Goal: Information Seeking & Learning: Learn about a topic

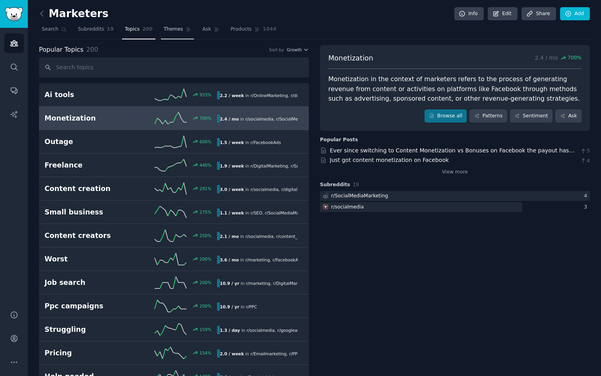
click at [172, 31] on span "Themes" at bounding box center [173, 29] width 19 height 7
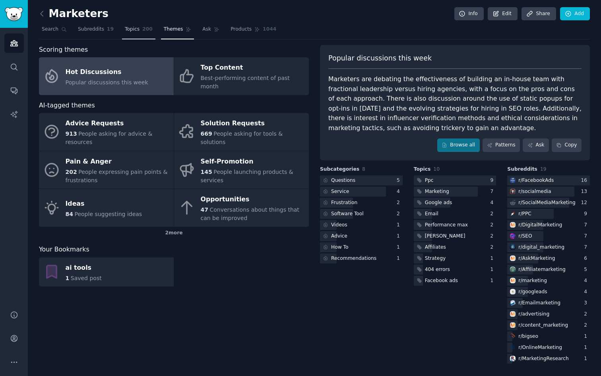
click at [130, 34] on link "Topics 200" at bounding box center [138, 31] width 33 height 16
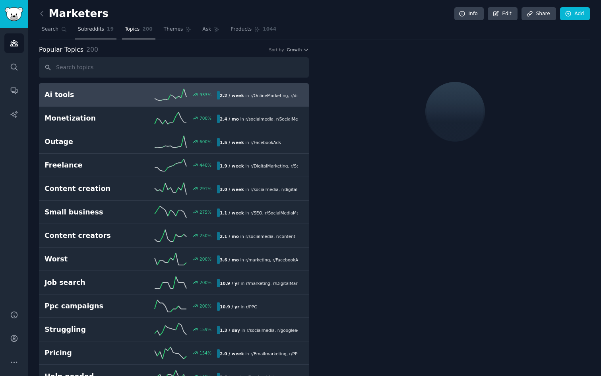
click at [100, 31] on span "Subreddits" at bounding box center [91, 29] width 26 height 7
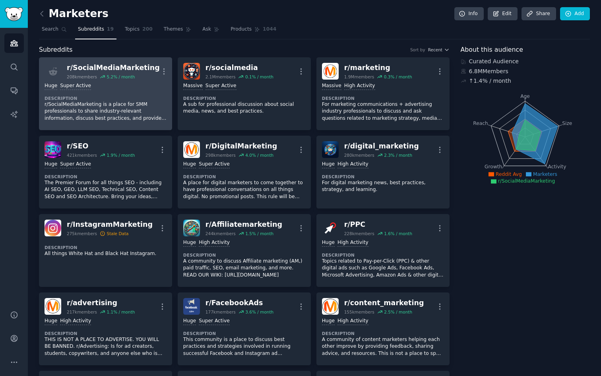
click at [112, 93] on div "Huge Super Active Description r/SocialMediaMarketing is a place for SMM profess…" at bounding box center [106, 101] width 122 height 45
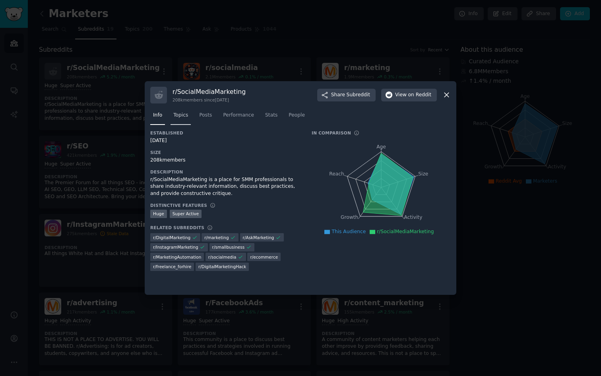
click at [182, 118] on span "Topics" at bounding box center [180, 115] width 15 height 7
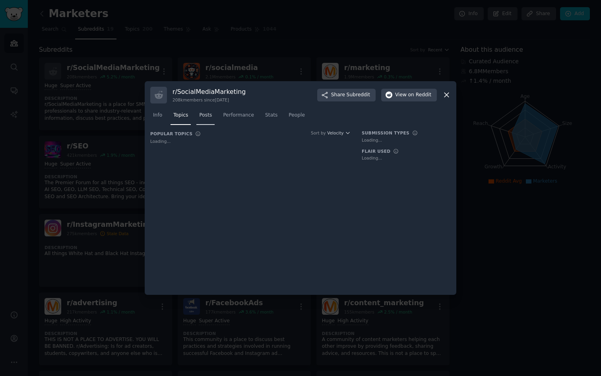
click at [208, 120] on link "Posts" at bounding box center [205, 117] width 18 height 16
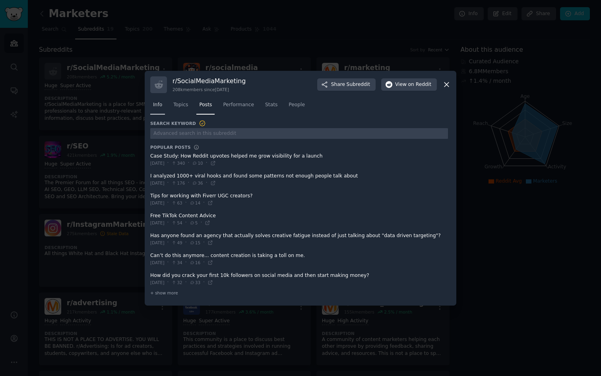
click at [154, 104] on span "Info" at bounding box center [157, 104] width 9 height 7
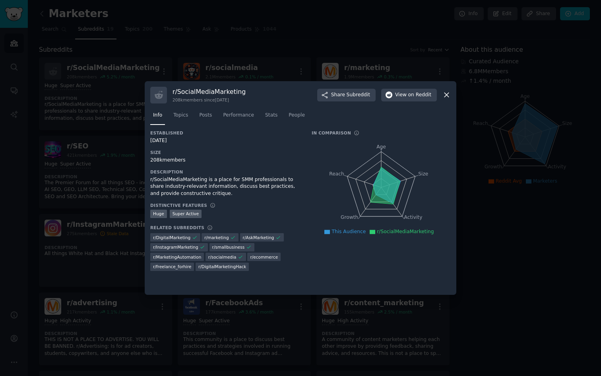
click at [217, 69] on div at bounding box center [300, 188] width 601 height 376
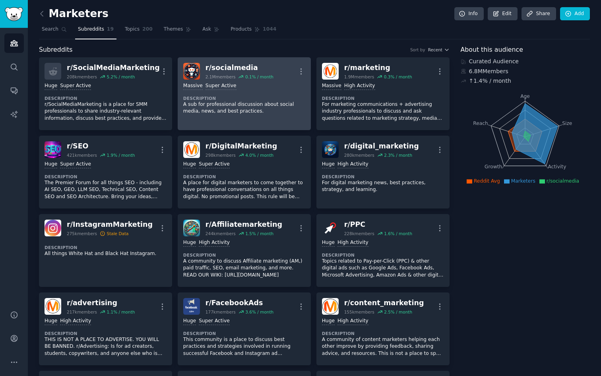
click at [223, 97] on dt "Description" at bounding box center [244, 98] width 122 height 6
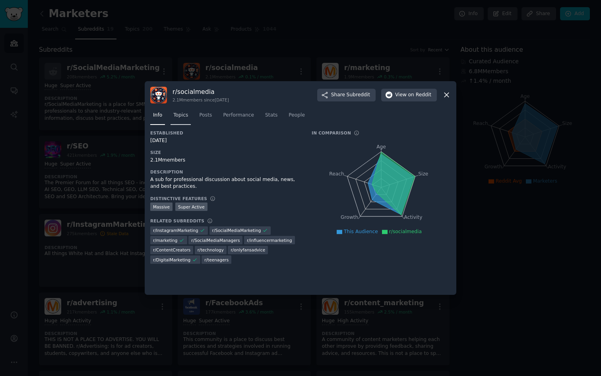
click at [184, 117] on span "Topics" at bounding box center [180, 115] width 15 height 7
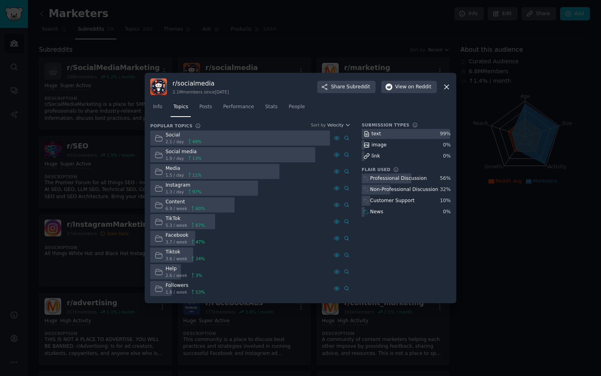
click at [186, 35] on div at bounding box center [300, 188] width 601 height 376
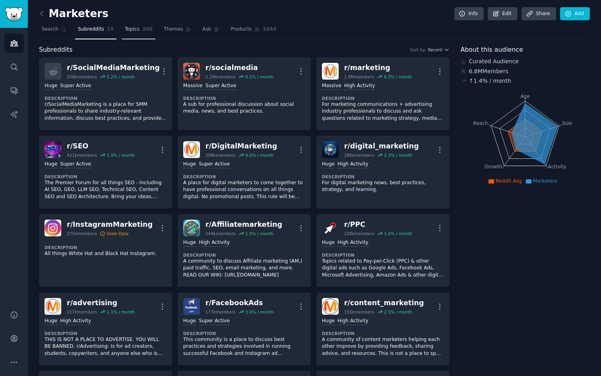
click at [128, 29] on span "Topics" at bounding box center [132, 29] width 15 height 7
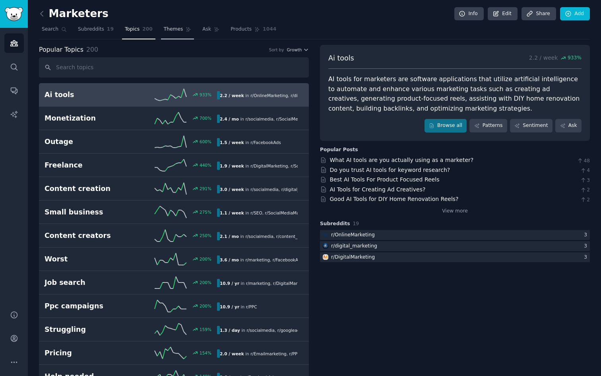
click at [173, 34] on link "Themes" at bounding box center [177, 31] width 33 height 16
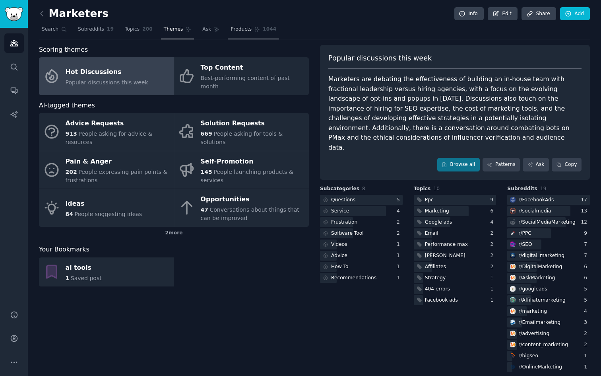
click at [242, 32] on span "Products" at bounding box center [241, 29] width 21 height 7
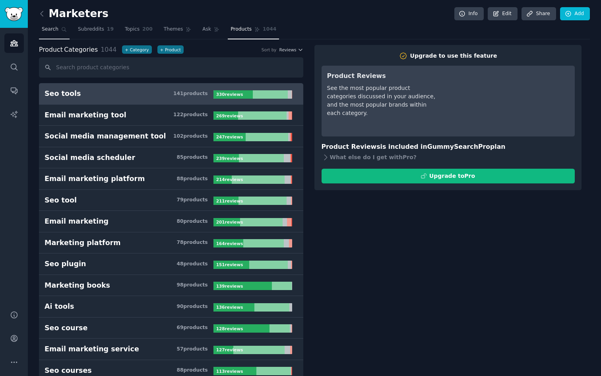
click at [45, 30] on span "Search" at bounding box center [50, 29] width 17 height 7
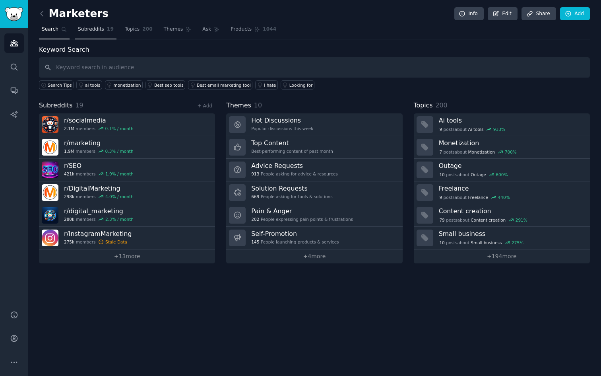
click at [98, 33] on span "Subreddits" at bounding box center [91, 29] width 26 height 7
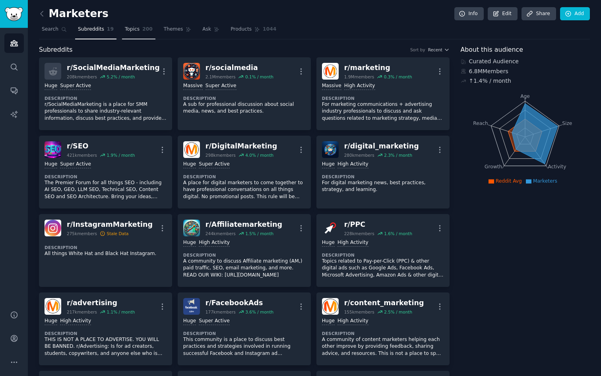
click at [140, 30] on link "Topics 200" at bounding box center [138, 31] width 33 height 16
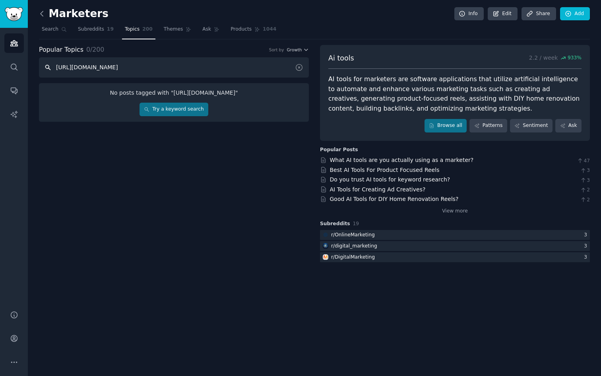
type input "https://go.gummysearch.com/audiences/"
click at [43, 11] on icon at bounding box center [42, 13] width 2 height 5
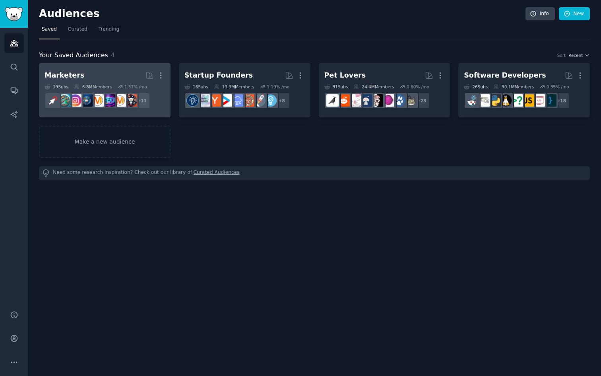
click at [107, 74] on h2 "Marketers More" at bounding box center [105, 75] width 120 height 14
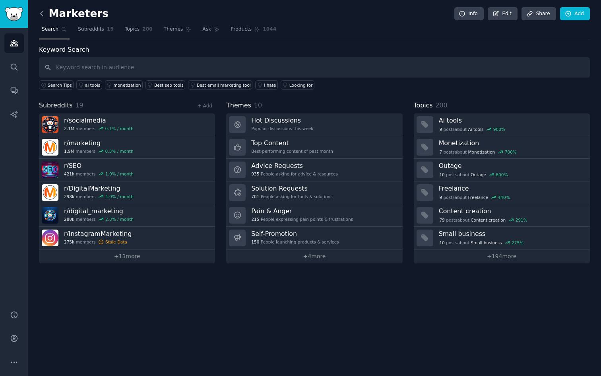
click at [42, 11] on icon at bounding box center [42, 14] width 8 height 8
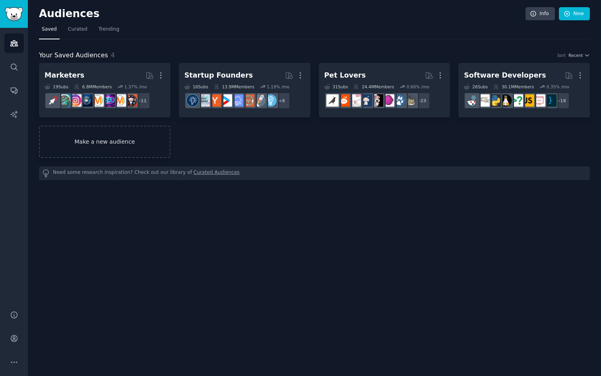
click at [74, 142] on link "Make a new audience" at bounding box center [105, 142] width 132 height 32
